Goal: Information Seeking & Learning: Understand process/instructions

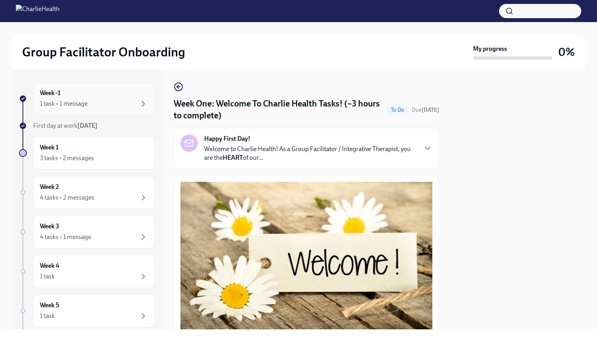
click at [107, 96] on div "Week -1 1 task • 1 message" at bounding box center [94, 99] width 108 height 20
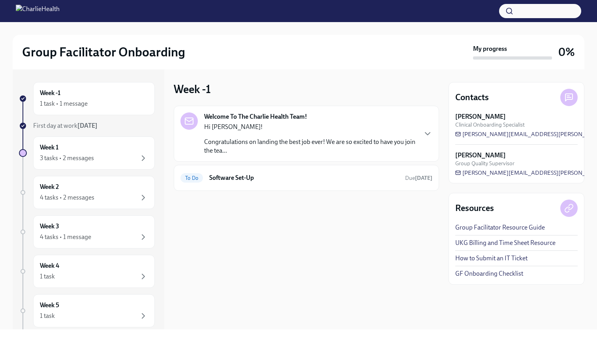
click at [262, 129] on p "Hi [PERSON_NAME]!" at bounding box center [310, 127] width 212 height 9
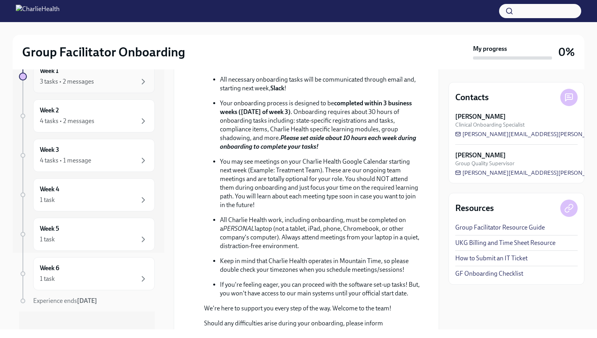
scroll to position [84, 0]
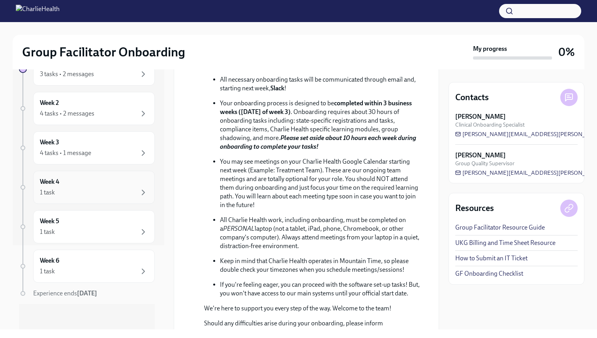
click at [133, 186] on div "Week 4 1 task" at bounding box center [94, 188] width 108 height 20
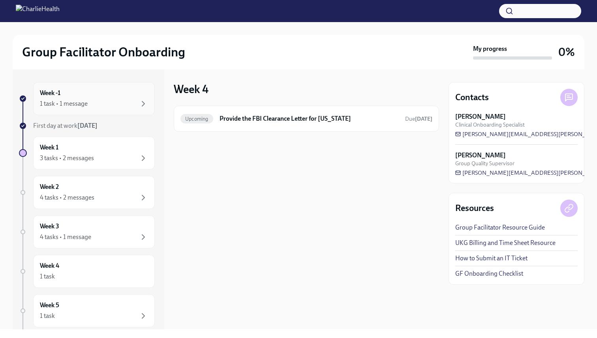
click at [122, 95] on div "Week -1 1 task • 1 message" at bounding box center [94, 99] width 108 height 20
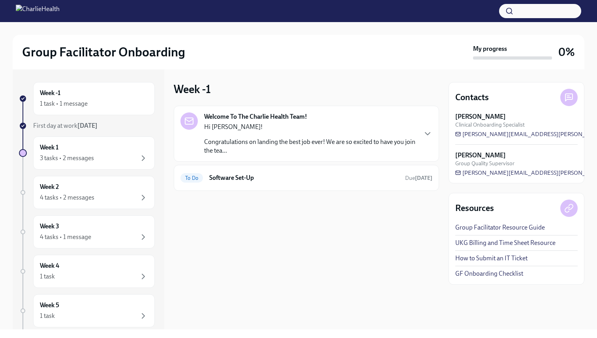
click at [292, 137] on div "Hi Aurora! Congratulations on landing the best job ever! We are so excited to h…" at bounding box center [310, 139] width 212 height 32
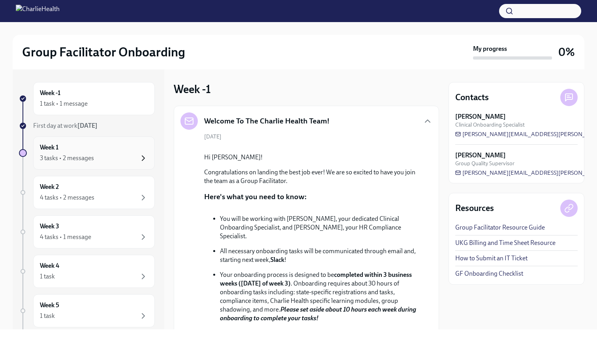
click at [143, 158] on icon "button" at bounding box center [143, 158] width 9 height 9
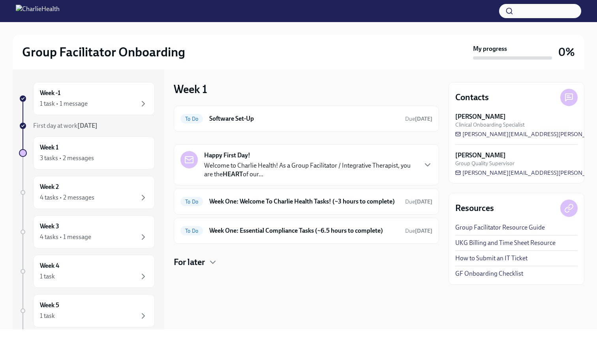
click at [291, 166] on p "Welcome to Charlie Health! As a Group Facilitator / Integrative Therapist, you …" at bounding box center [310, 169] width 212 height 17
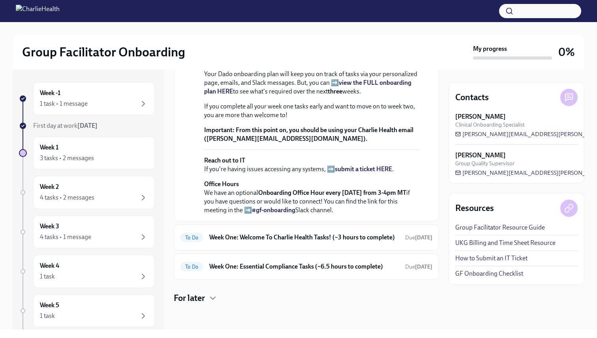
scroll to position [273, 0]
click at [344, 95] on strong "view the FULL onboarding plan HERE" at bounding box center [307, 87] width 207 height 16
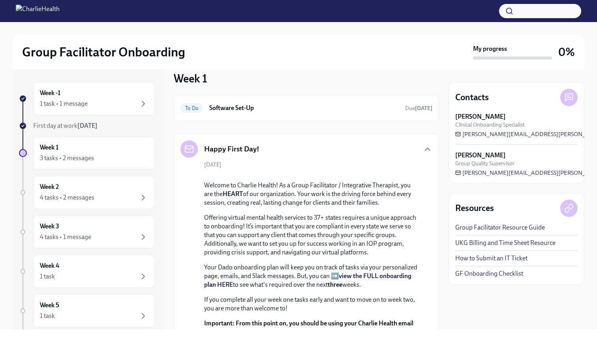
scroll to position [0, 0]
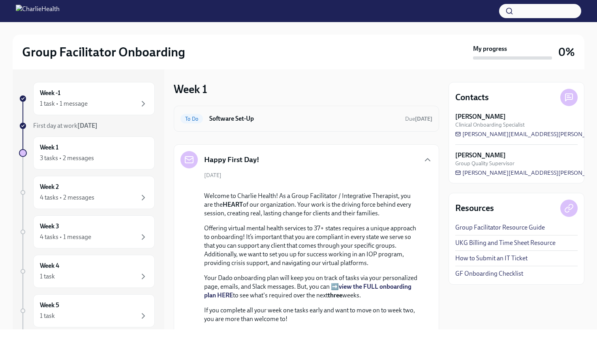
click at [315, 116] on h6 "Software Set-Up" at bounding box center [303, 118] width 189 height 9
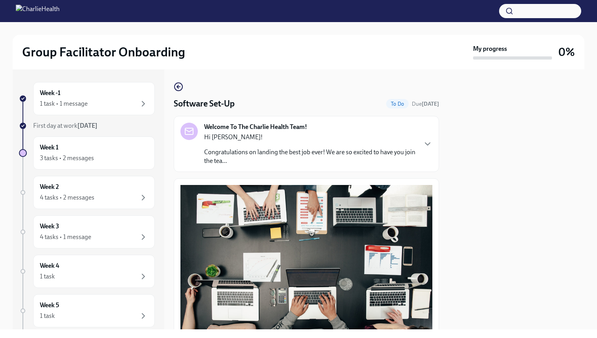
click at [298, 157] on p "Congratulations on landing the best job ever! We are so excited to have you joi…" at bounding box center [310, 156] width 212 height 17
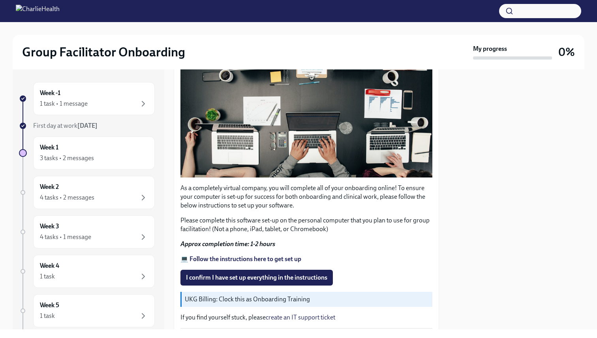
scroll to position [524, 0]
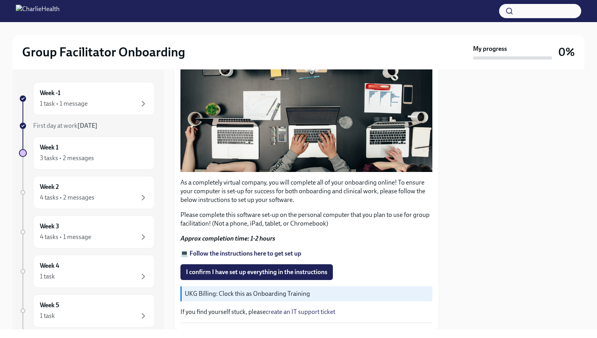
click at [304, 150] on button "Zoom image" at bounding box center [306, 97] width 252 height 149
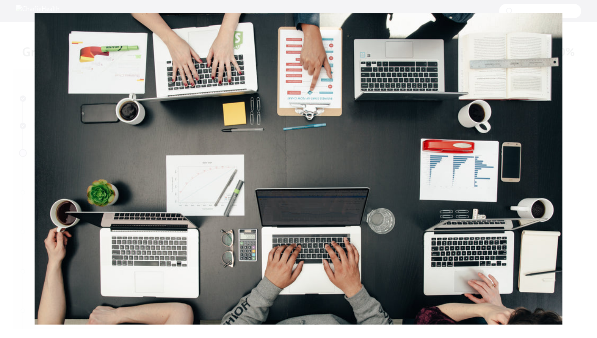
click at [304, 150] on button "Unzoom image" at bounding box center [298, 169] width 597 height 338
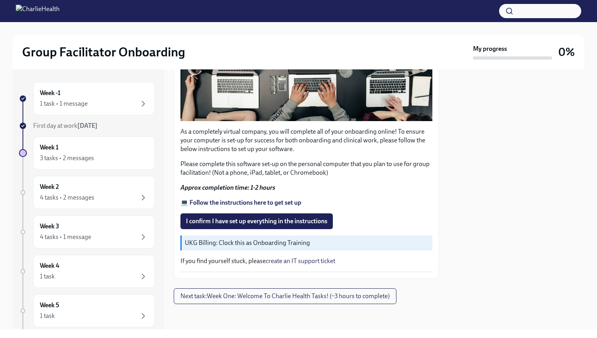
scroll to position [602, 0]
click at [249, 206] on strong "💻 Follow the instructions here to get set up" at bounding box center [240, 203] width 121 height 8
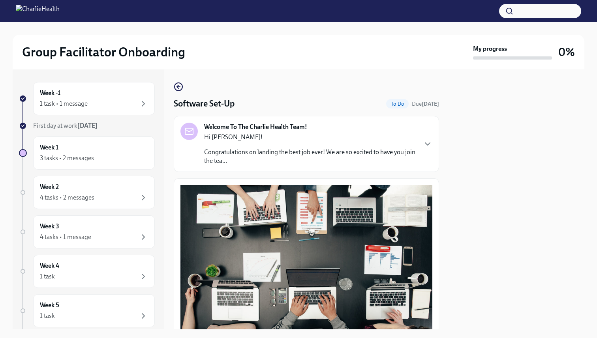
scroll to position [213, 0]
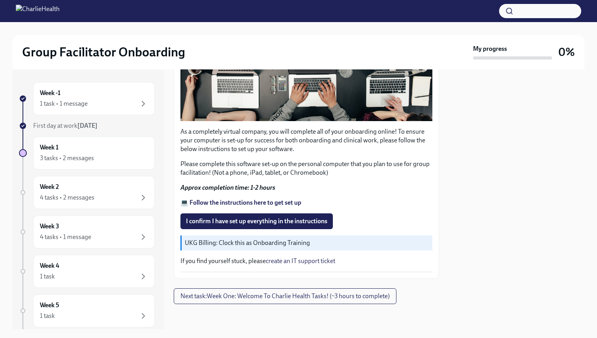
click at [268, 202] on strong "💻 Follow the instructions here to get set up" at bounding box center [240, 203] width 121 height 8
